Goal: Check status: Check status

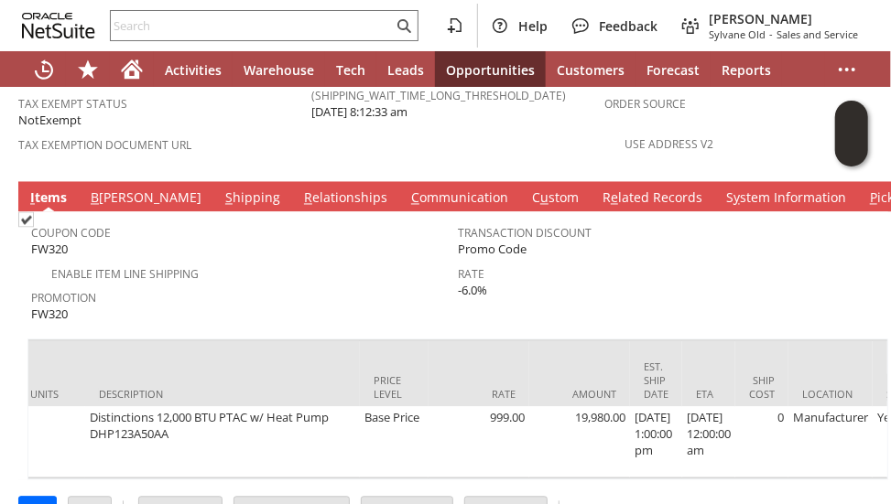
scroll to position [0, 1503]
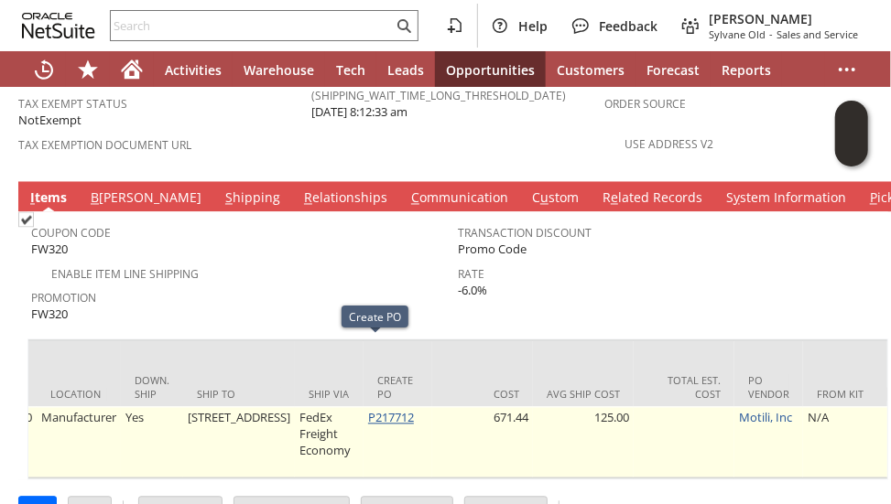
click at [370, 410] on link "P217712" at bounding box center [391, 418] width 46 height 16
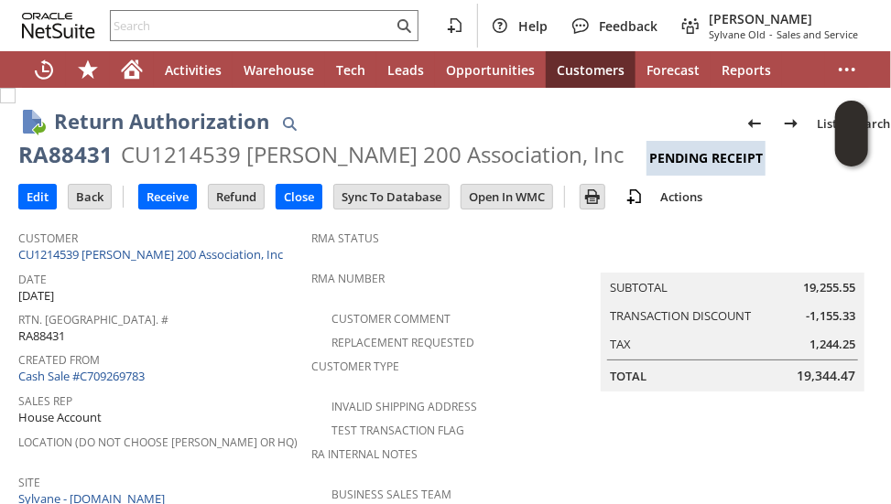
click at [209, 354] on span "Created From" at bounding box center [160, 357] width 284 height 21
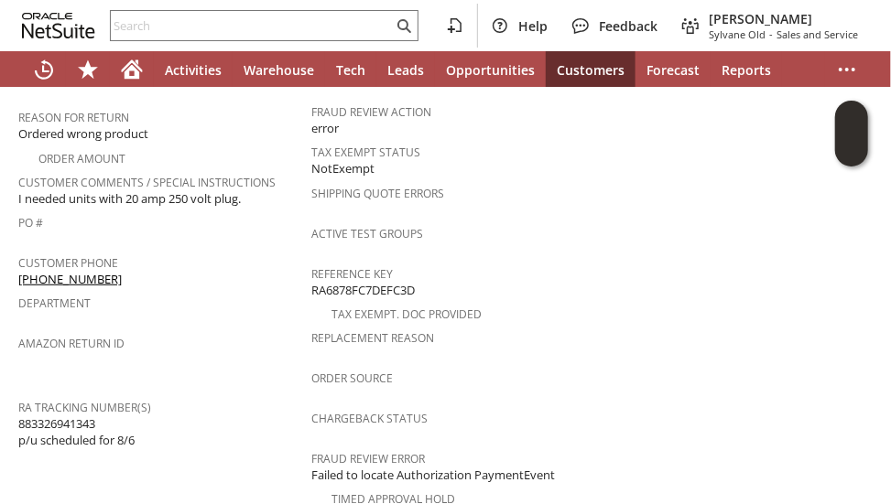
scroll to position [476, 0]
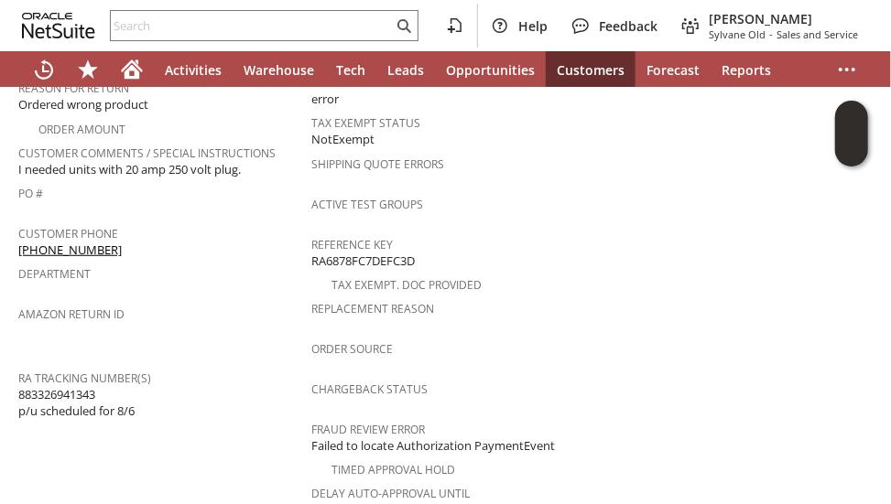
click at [79, 386] on span "883326941343 p/u scheduled for 8/6" at bounding box center [76, 403] width 116 height 34
copy span "883326941343"
